Goal: Information Seeking & Learning: Understand process/instructions

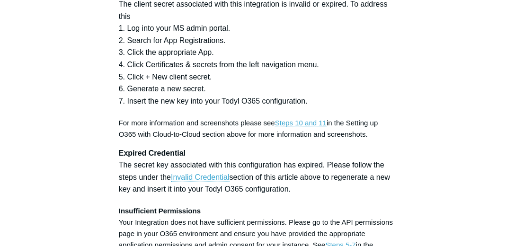
scroll to position [3003, 0]
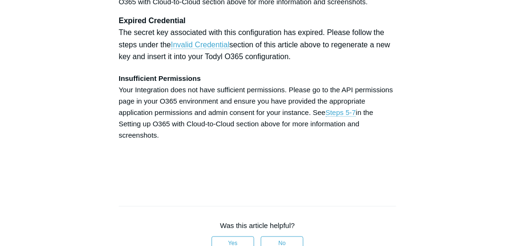
drag, startPoint x: 199, startPoint y: 122, endPoint x: 262, endPoint y: 119, distance: 63.1
copy strong "User.ReadWrite.All"
drag, startPoint x: 269, startPoint y: 123, endPoint x: 355, endPoint y: 117, distance: 85.4
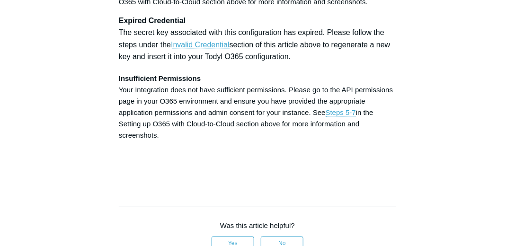
copy strong "User.ManageIdentities.All"
drag, startPoint x: 120, startPoint y: 133, endPoint x: 224, endPoint y: 134, distance: 104.2
copy strong "User.EnableDisableAccount.All"
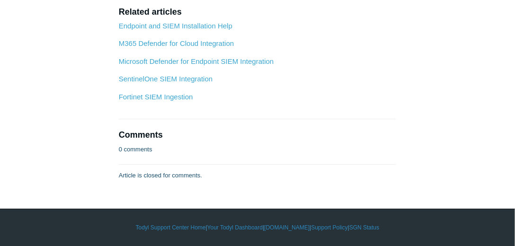
scroll to position [4032, 0]
